Goal: Ask a question

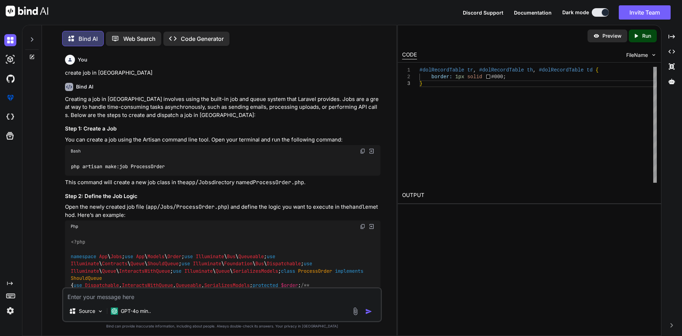
scroll to position [8960, 0]
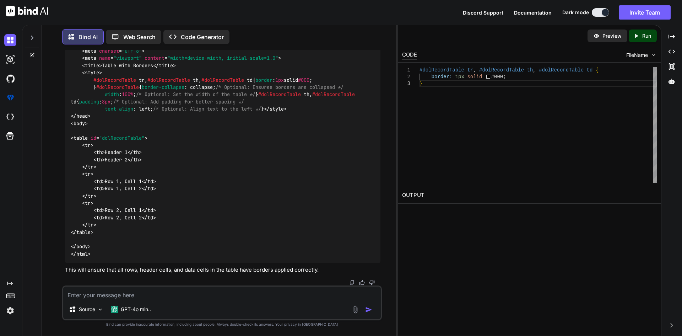
type textarea "h"
type textarea "x"
type textarea "ht"
type textarea "x"
type textarea "htm"
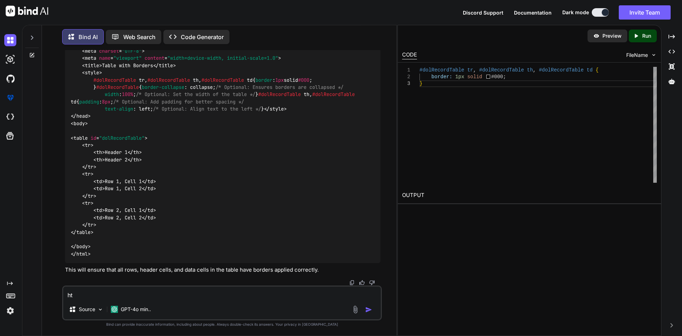
type textarea "x"
type textarea "html"
type textarea "x"
type textarea "html"
type textarea "x"
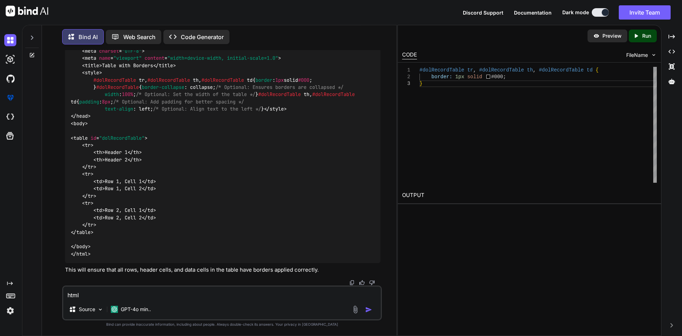
type textarea "html u"
type textarea "x"
type textarea "html un"
type textarea "x"
type textarea "html und"
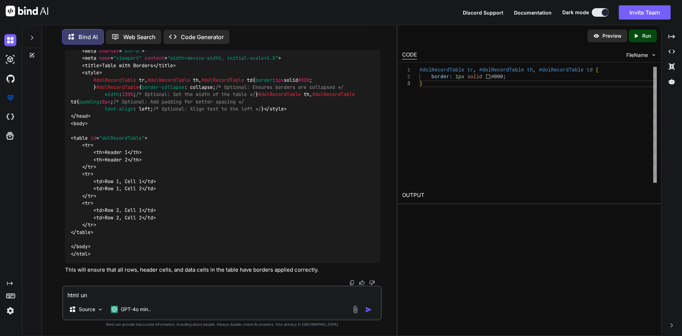
type textarea "x"
type textarea "html unde"
type textarea "x"
type textarea "html under"
type textarea "x"
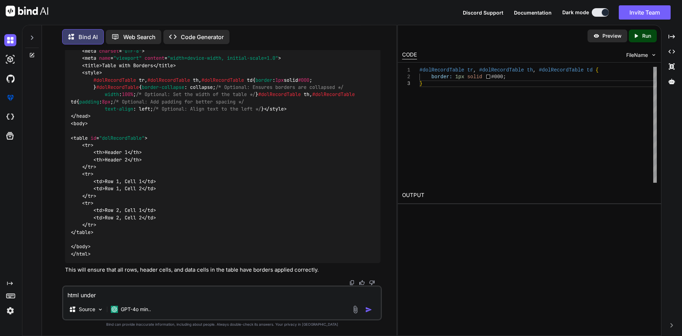
type textarea "html underl"
type textarea "x"
type textarea "html underli"
type textarea "x"
type textarea "html underlin"
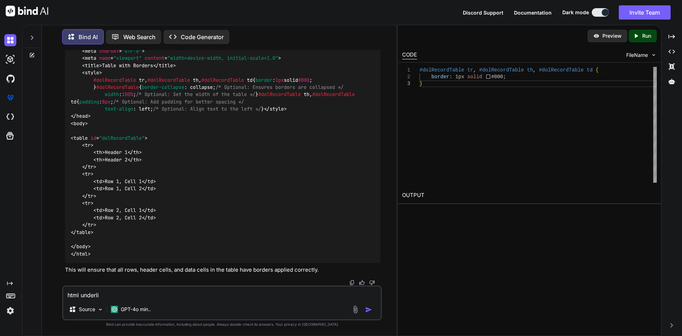
type textarea "x"
type textarea "html underline"
type textarea "x"
type textarea "html underline"
type textarea "x"
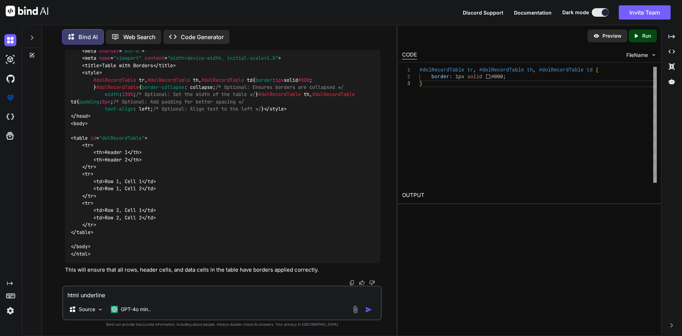
type textarea "html underline t"
type textarea "x"
type textarea "html underline ta"
type textarea "x"
type textarea "html underline tah"
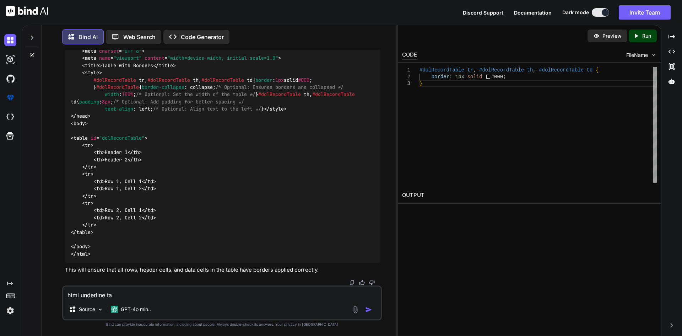
type textarea "x"
type textarea "html underline ta"
type textarea "x"
type textarea "html underline tag"
type textarea "x"
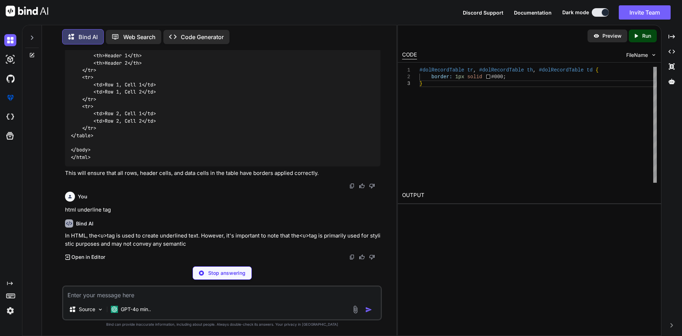
scroll to position [9395, 0]
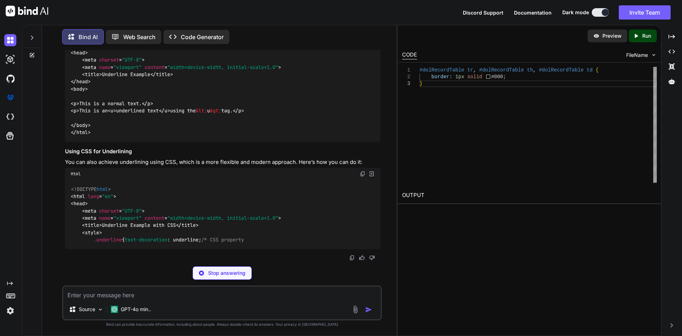
type textarea "x"
